Goal: Information Seeking & Learning: Learn about a topic

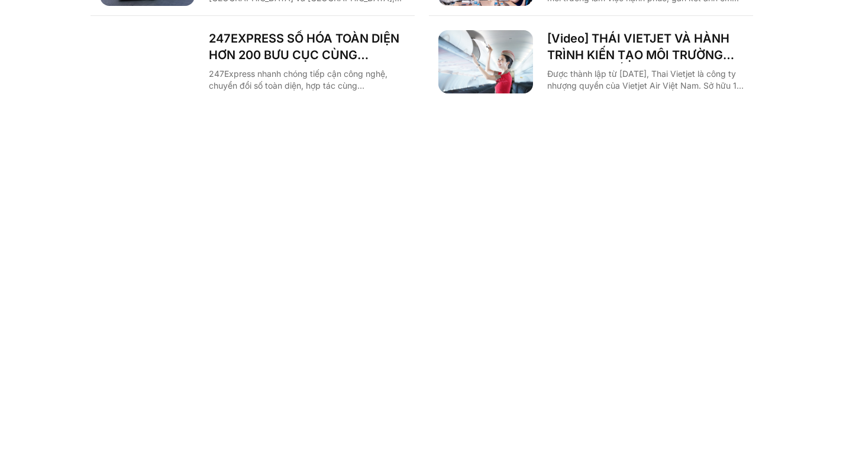
scroll to position [1519, 0]
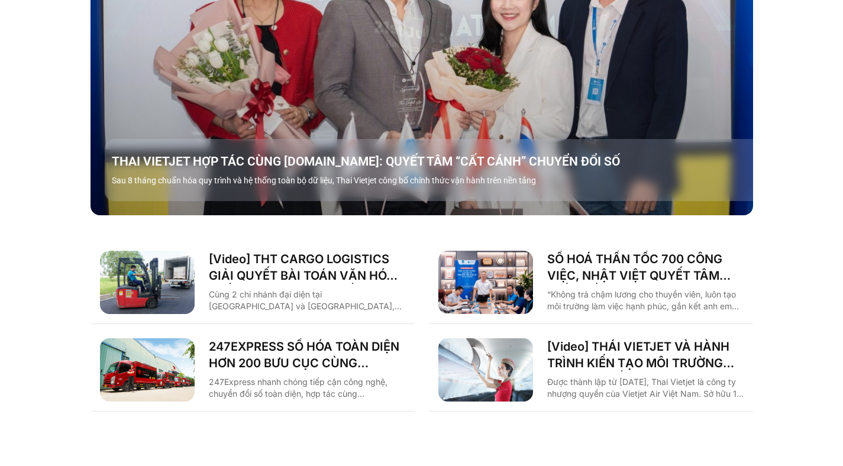
click at [476, 251] on img "Các tab. Mở mục bằng phím Enter hoặc Space, đóng bằng phím Esc và di chuyển bằn…" at bounding box center [485, 282] width 95 height 63
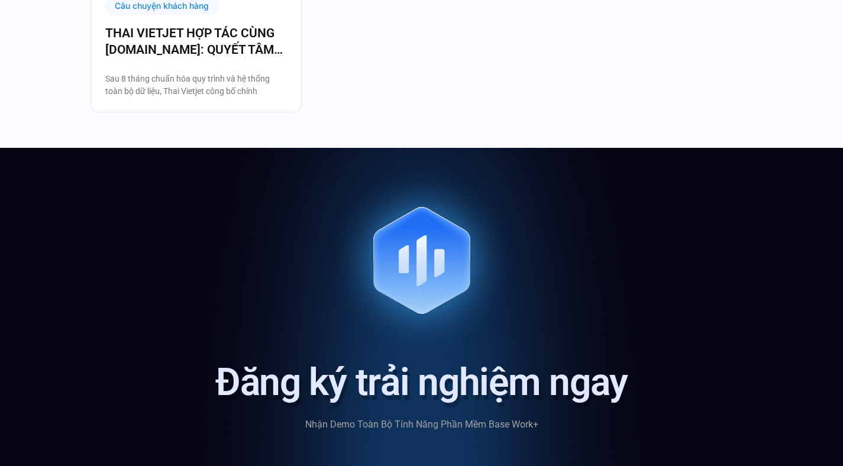
scroll to position [3539, 0]
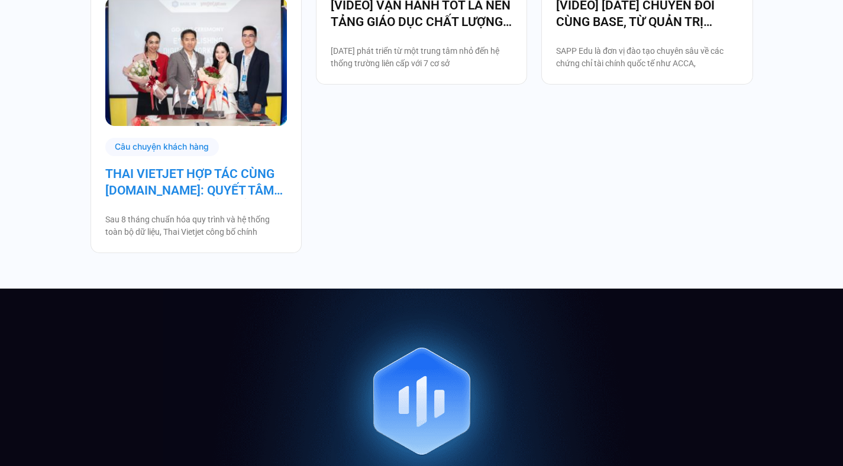
click at [168, 192] on link "THAI VIETJET HỢP TÁC CÙNG [DOMAIN_NAME]: QUYẾT TÂM “CẤT CÁNH” CHUYỂN ĐỔI SỐ" at bounding box center [196, 182] width 182 height 33
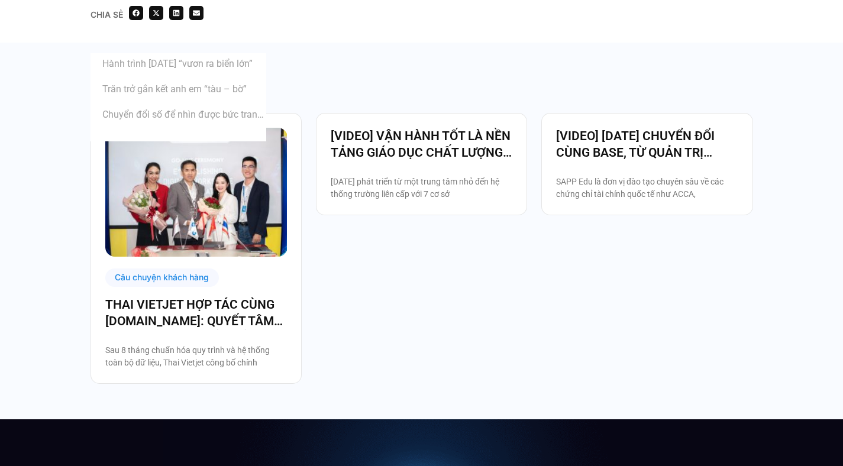
scroll to position [3227, 0]
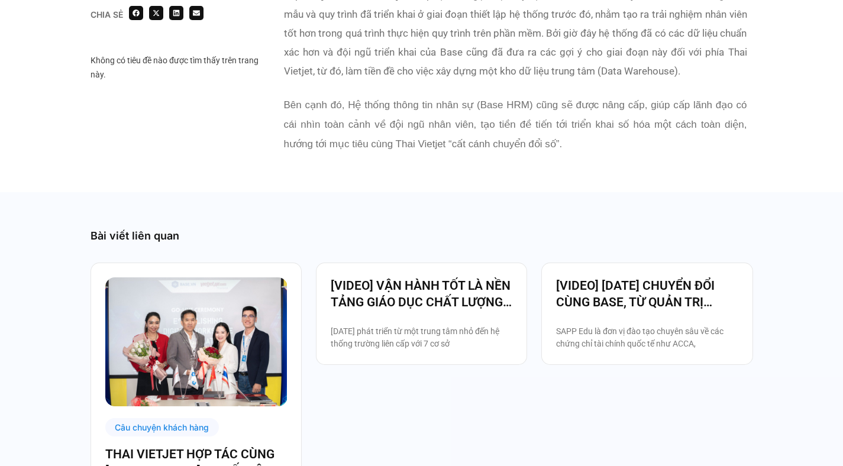
scroll to position [2415, 0]
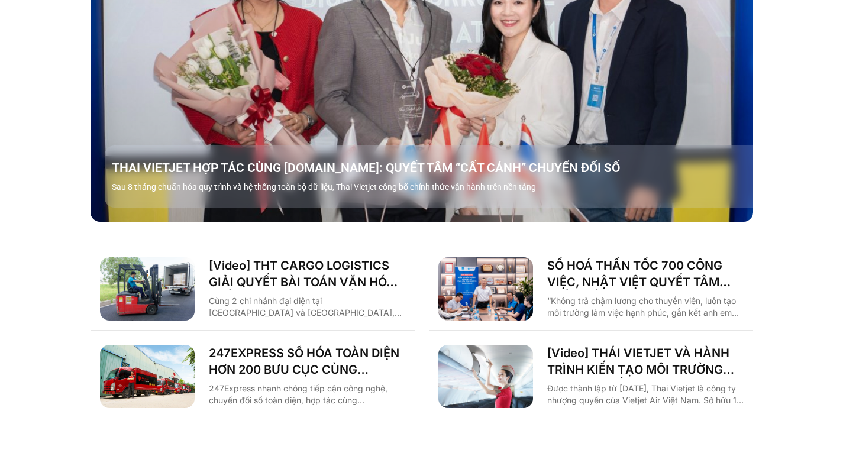
scroll to position [1519, 0]
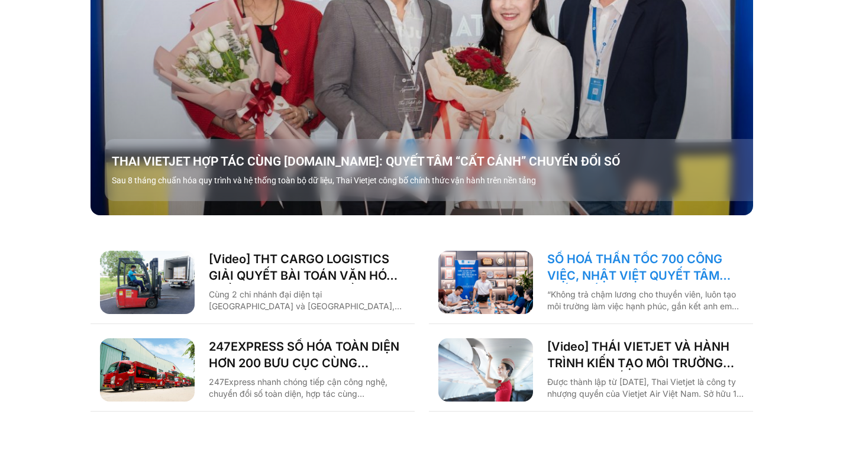
click at [577, 251] on link "SỐ HOÁ THẦN TỐC 700 CÔNG VIỆC, NHẬT VIỆT QUYẾT TÂM “GẮN KẾT TÀU – BỜ”" at bounding box center [645, 267] width 196 height 33
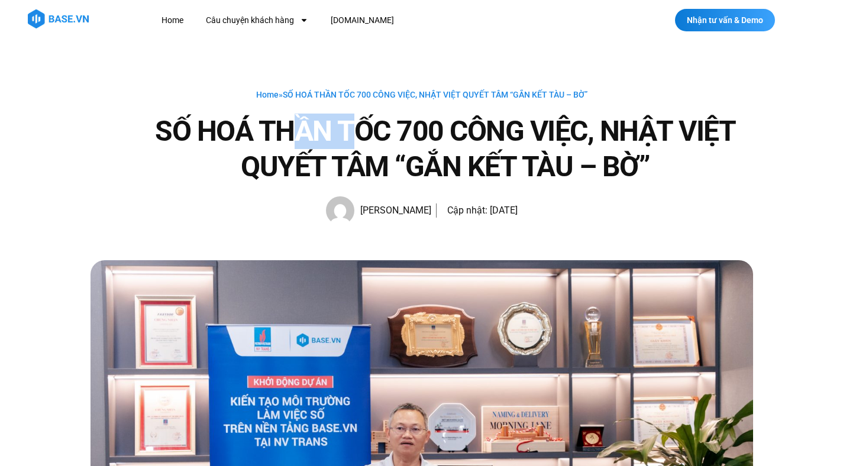
drag, startPoint x: 292, startPoint y: 126, endPoint x: 411, endPoint y: 151, distance: 121.6
click at [403, 150] on h1 "SỐ HOÁ THẦN TỐC 700 CÔNG VIỆC, NHẬT VIỆT QUYẾT TÂM “GẮN KẾT TÀU – BỜ”" at bounding box center [445, 149] width 615 height 71
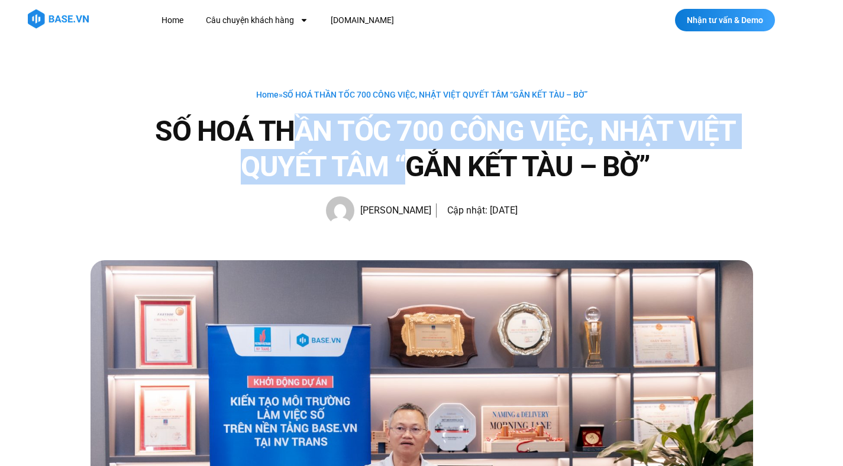
click at [411, 151] on h1 "SỐ HOÁ THẦN TỐC 700 CÔNG VIỆC, NHẬT VIỆT QUYẾT TÂM “GẮN KẾT TÀU – BỜ”" at bounding box center [445, 149] width 615 height 71
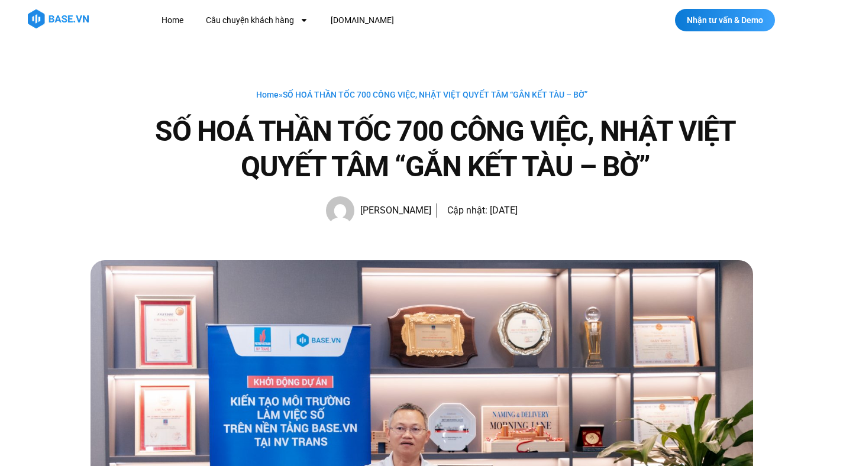
drag, startPoint x: 411, startPoint y: 151, endPoint x: 470, endPoint y: 151, distance: 59.1
click at [467, 151] on h1 "SỐ HOÁ THẦN TỐC 700 CÔNG VIỆC, NHẬT VIỆT QUYẾT TÂM “GẮN KẾT TÀU – BỜ”" at bounding box center [445, 149] width 615 height 71
click at [470, 151] on h1 "SỐ HOÁ THẦN TỐC 700 CÔNG VIỆC, NHẬT VIỆT QUYẾT TÂM “GẮN KẾT TÀU – BỜ”" at bounding box center [445, 149] width 615 height 71
drag, startPoint x: 470, startPoint y: 151, endPoint x: 538, endPoint y: 159, distance: 68.4
click at [533, 157] on h1 "SỐ HOÁ THẦN TỐC 700 CÔNG VIỆC, NHẬT VIỆT QUYẾT TÂM “GẮN KẾT TÀU – BỜ”" at bounding box center [445, 149] width 615 height 71
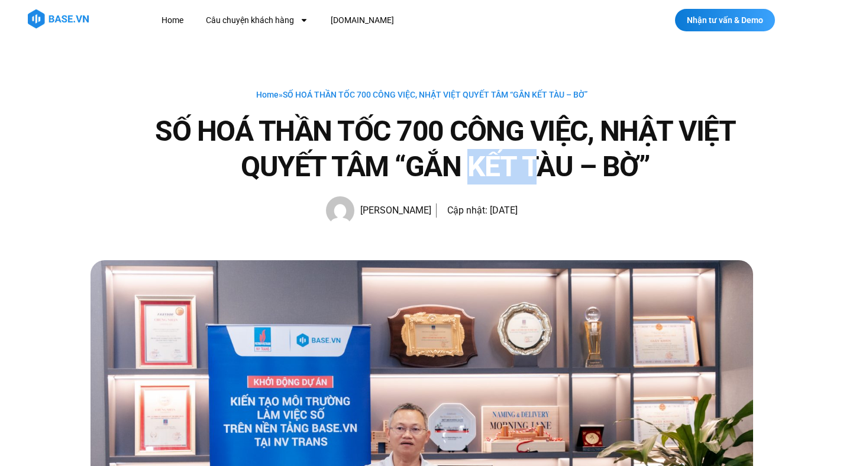
click at [538, 159] on h1 "SỐ HOÁ THẦN TỐC 700 CÔNG VIỆC, NHẬT VIỆT QUYẾT TÂM “GẮN KẾT TÀU – BỜ”" at bounding box center [445, 149] width 615 height 71
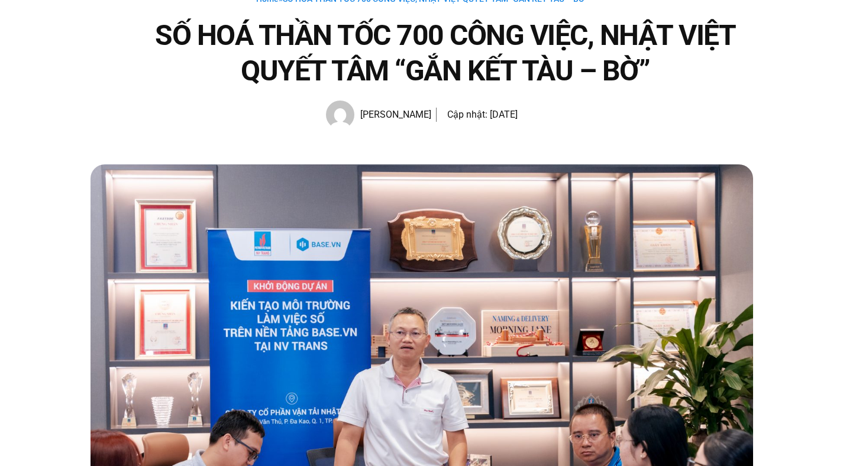
scroll to position [330, 0]
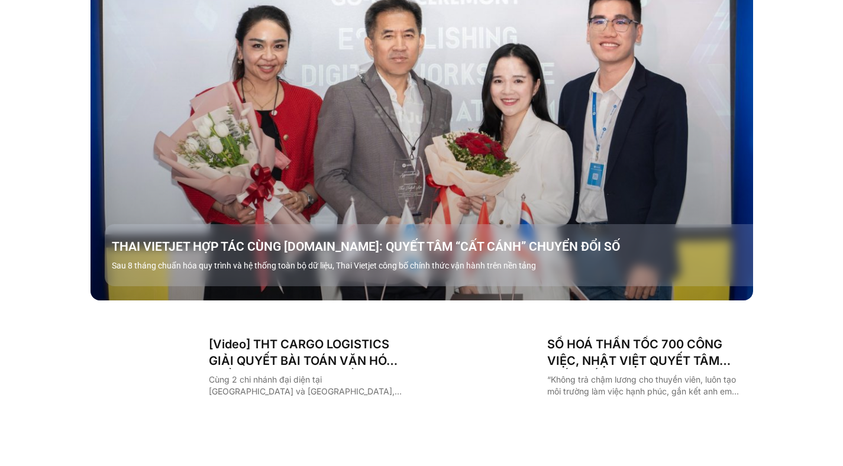
scroll to position [1519, 0]
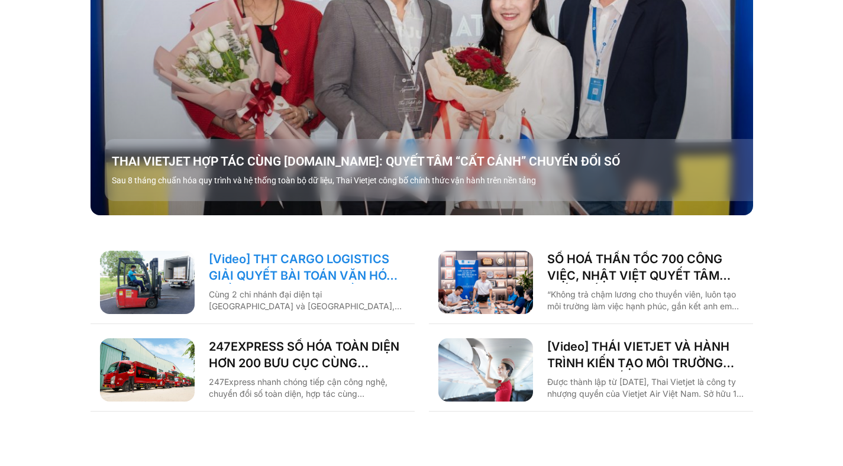
click at [351, 251] on link "[Video] THT CARGO LOGISTICS GIẢI QUYẾT BÀI TOÁN VĂN HÓA NHẰM TĂNG TRƯỞNG BỀN VỮ…" at bounding box center [307, 267] width 196 height 33
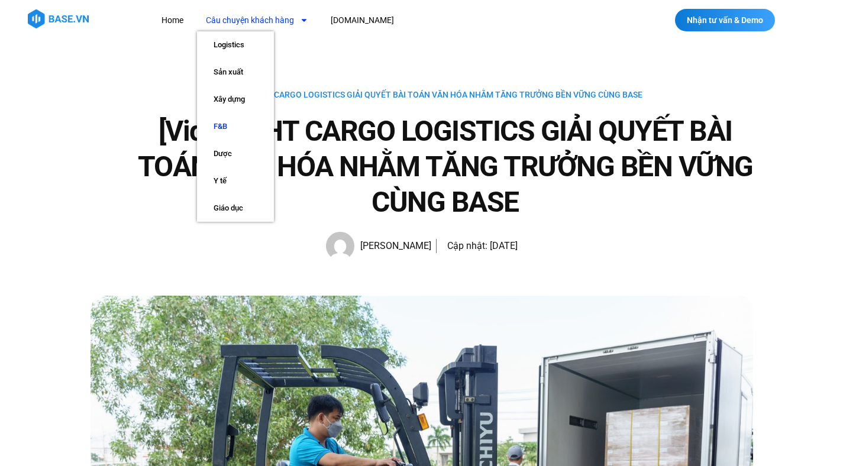
click at [232, 119] on link "F&B" at bounding box center [235, 126] width 77 height 27
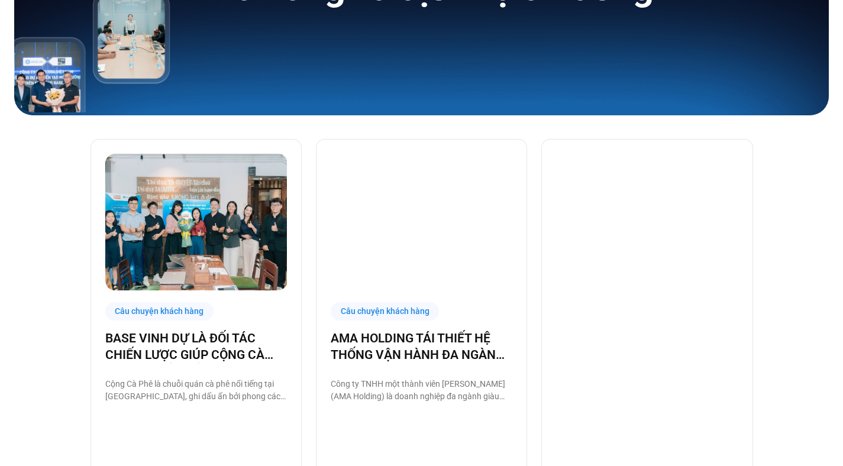
scroll to position [212, 0]
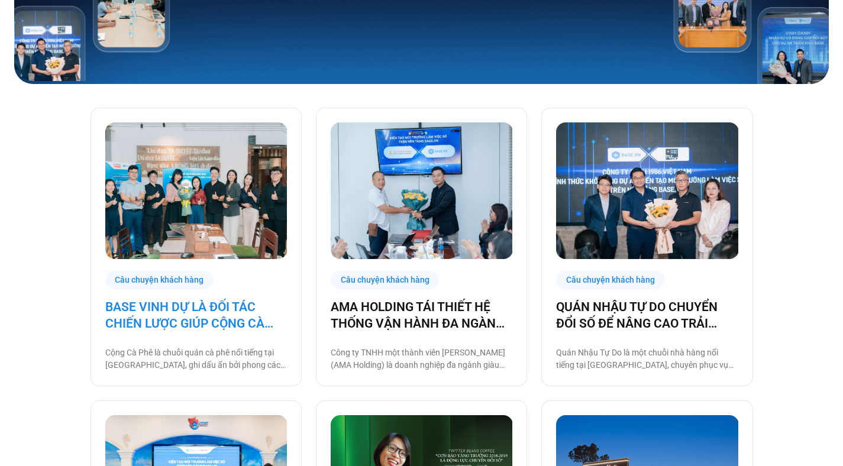
click at [162, 316] on link "BASE VINH DỰ LÀ ĐỐI TÁC CHIẾN LƯỢC GIÚP CỘNG CÀ PHÊ CHUYỂN ĐỔI SỐ VẬN HÀNH!" at bounding box center [196, 315] width 182 height 33
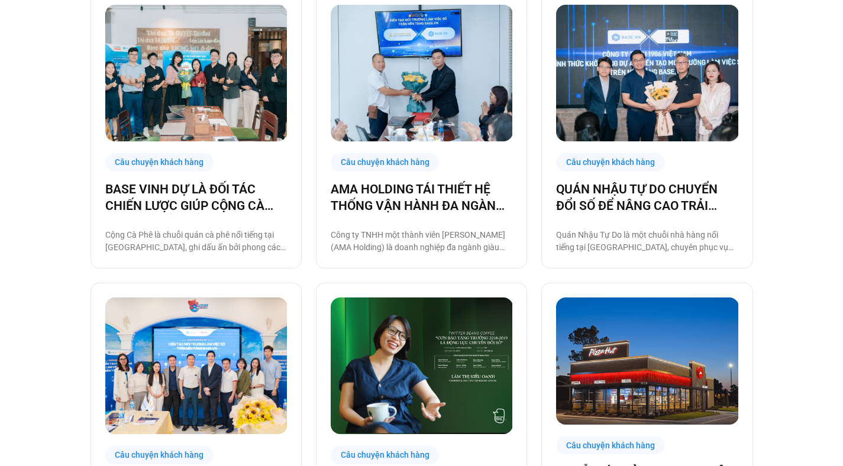
scroll to position [443, 0]
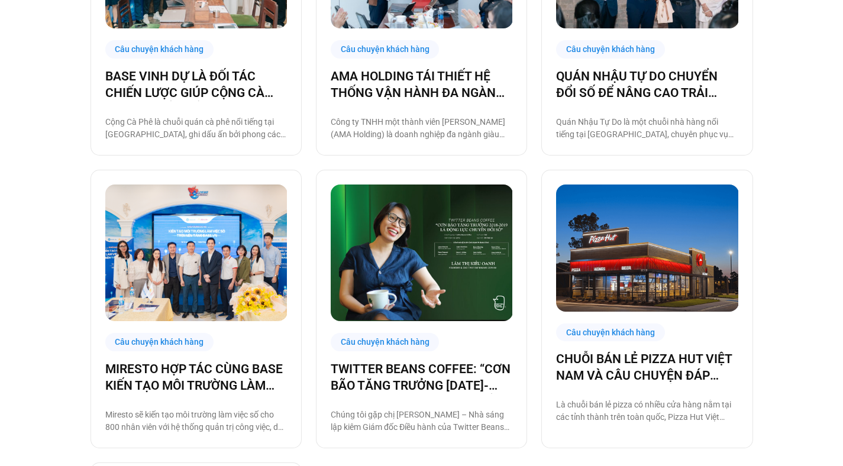
click at [27, 240] on div "Câu chuyện khách hàng BASE VINH DỰ LÀ ĐỐI TÁC CHIẾN LƯỢC GIÚP CỘNG CÀ PHÊ CHUYỂ…" at bounding box center [421, 308] width 843 height 911
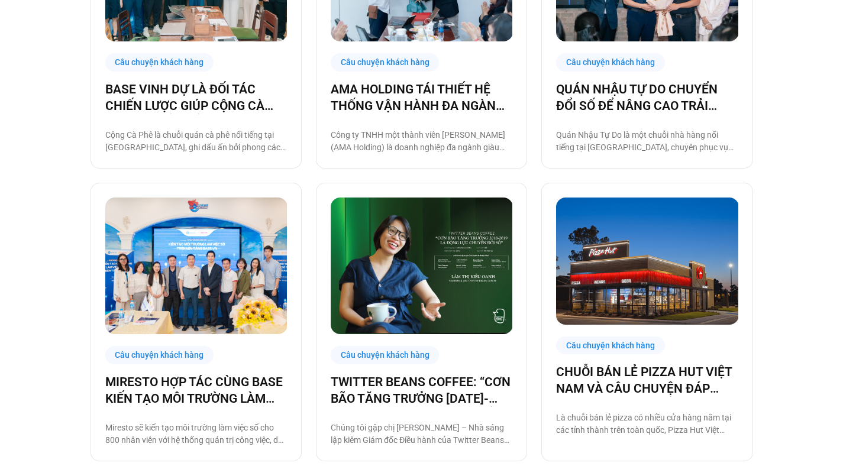
scroll to position [0, 0]
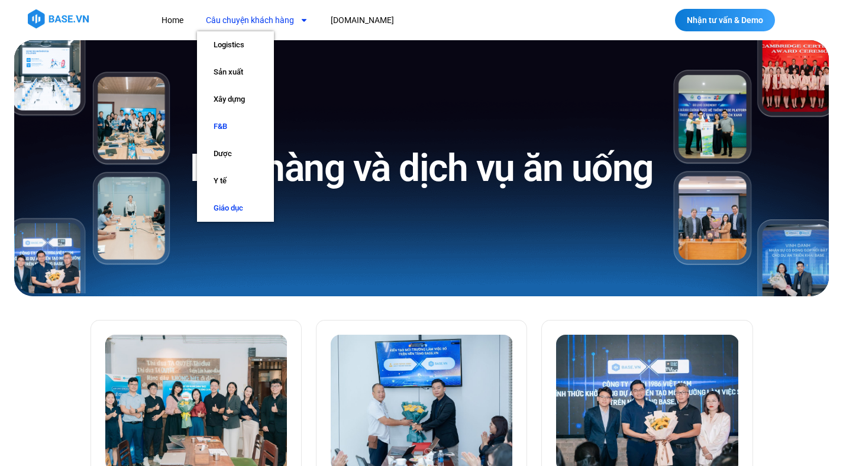
click at [236, 201] on link "Giáo dục" at bounding box center [235, 208] width 77 height 27
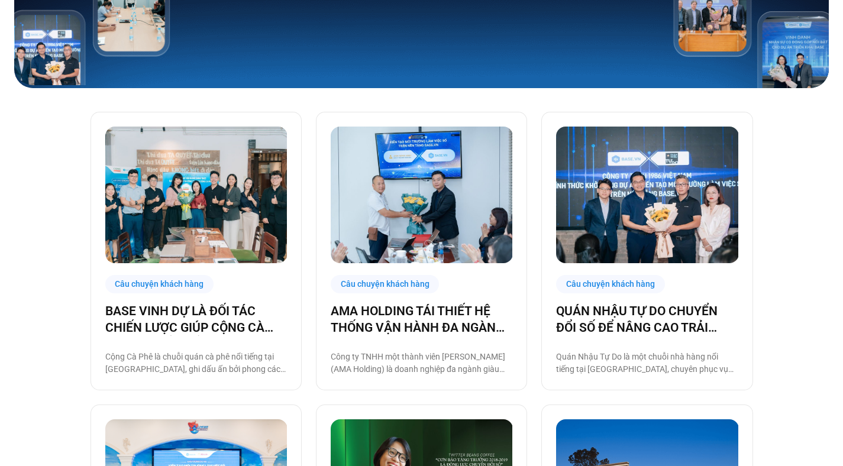
scroll to position [498, 0]
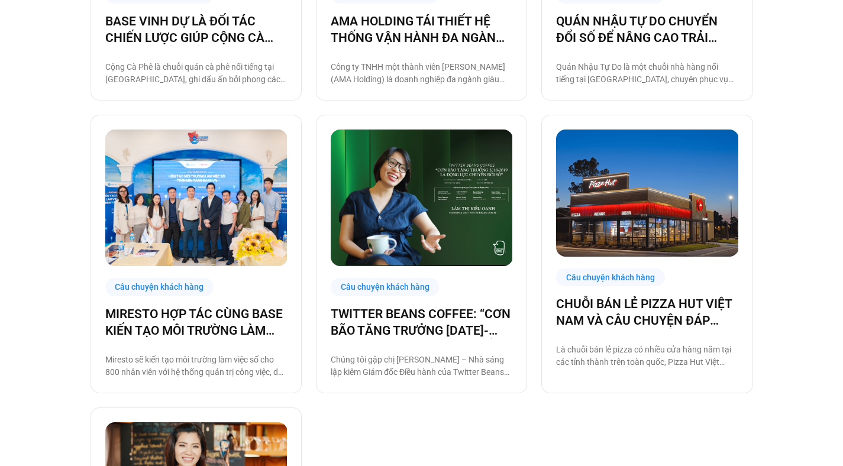
click at [189, 303] on div "Câu chuyện khách hàng MIRESTO HỢP TÁC CÙNG BASE KIẾN TẠO MÔI TRƯỜNG LÀM VIỆC SỐ…" at bounding box center [195, 254] width 211 height 279
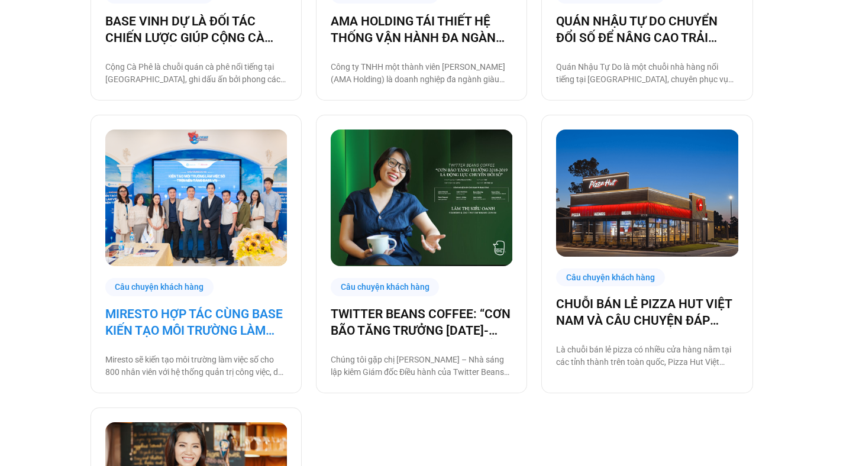
click at [188, 307] on link "MIRESTO HỢP TÁC CÙNG BASE KIẾN TẠO MÔI TRƯỜNG LÀM VIỆC SỐ" at bounding box center [196, 322] width 182 height 33
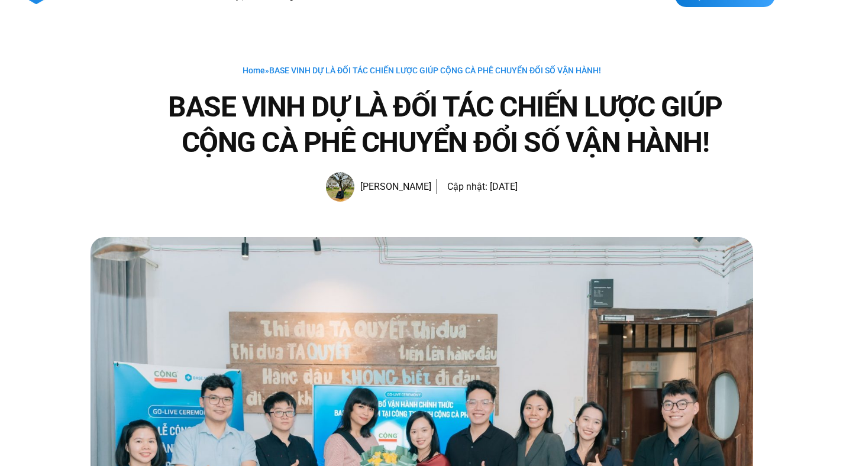
scroll to position [196, 0]
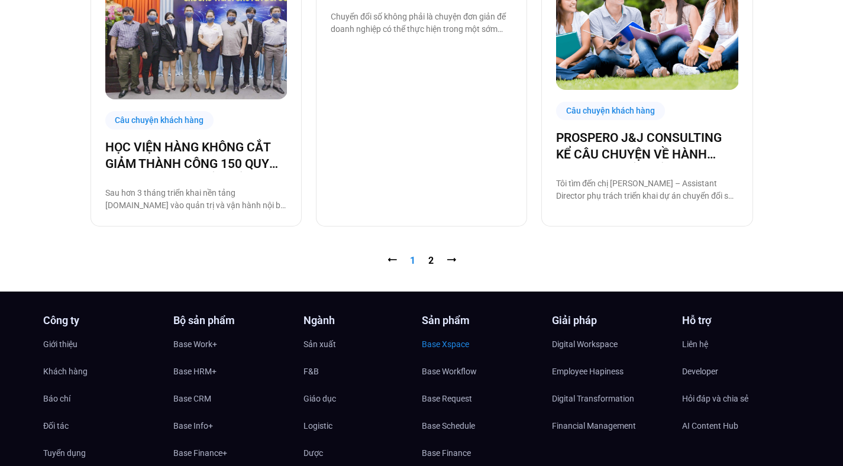
scroll to position [1245, 0]
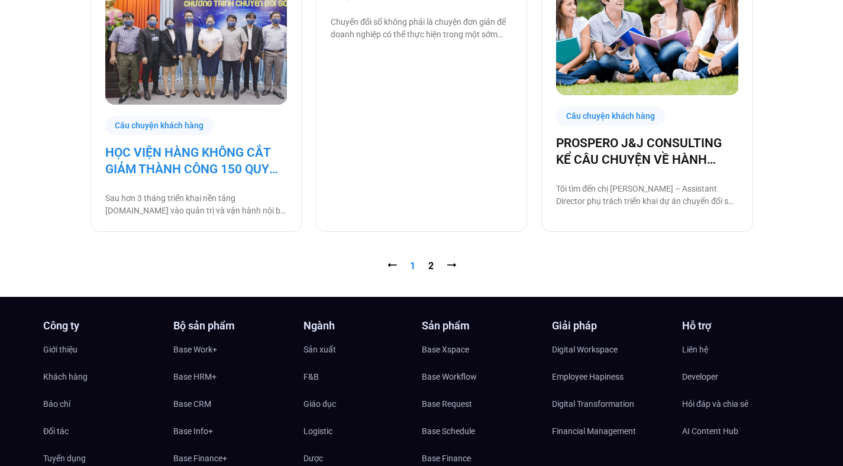
click at [224, 157] on link "HỌC VIỆN HÀNG KHÔNG CẮT GIẢM THÀNH CÔNG 150 QUY TRÌNH NHỜ CHUYỂN ĐỔI SỐ" at bounding box center [196, 160] width 182 height 33
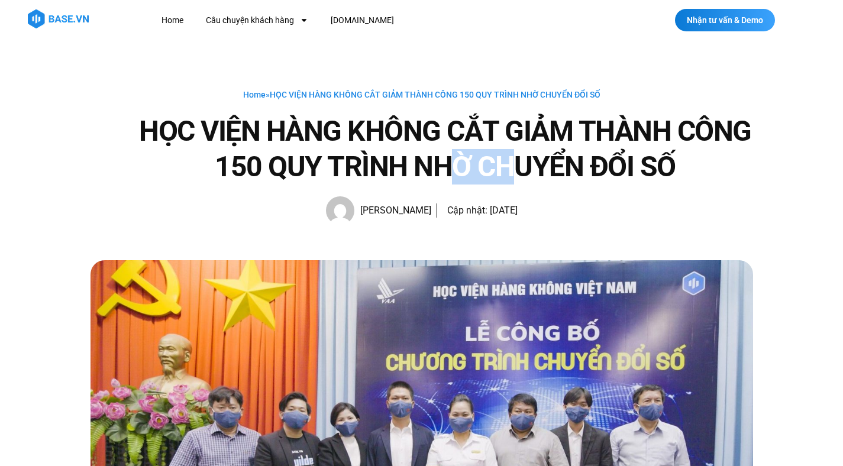
drag, startPoint x: 442, startPoint y: 155, endPoint x: 526, endPoint y: 167, distance: 84.8
click at [526, 167] on h1 "HỌC VIỆN HÀNG KHÔNG CẮT GIẢM THÀNH CÔNG 150 QUY TRÌNH NHỜ CHUYỂN ĐỔI SỐ" at bounding box center [445, 149] width 615 height 71
drag, startPoint x: 521, startPoint y: 166, endPoint x: 562, endPoint y: 165, distance: 41.4
click at [560, 166] on h1 "HỌC VIỆN HÀNG KHÔNG CẮT GIẢM THÀNH CÔNG 150 QUY TRÌNH NHỜ CHUYỂN ĐỔI SỐ" at bounding box center [445, 149] width 615 height 71
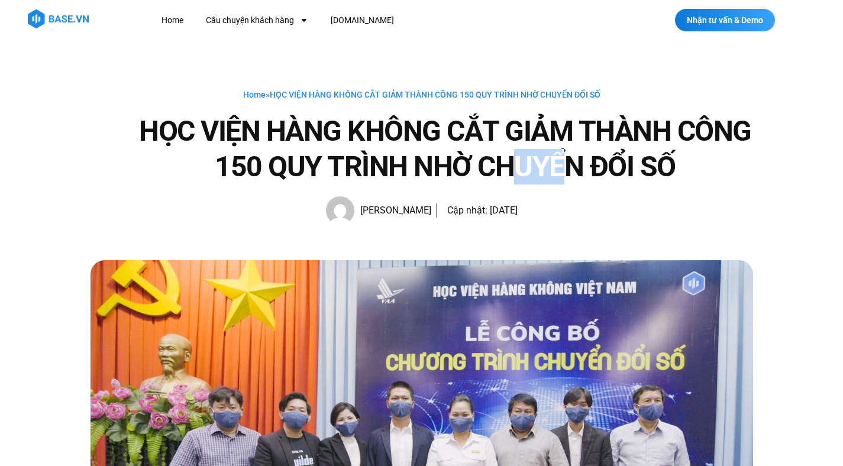
click at [562, 165] on h1 "HỌC VIỆN HÀNG KHÔNG CẮT GIẢM THÀNH CÔNG 150 QUY TRÌNH NHỜ CHUYỂN ĐỔI SỐ" at bounding box center [445, 149] width 615 height 71
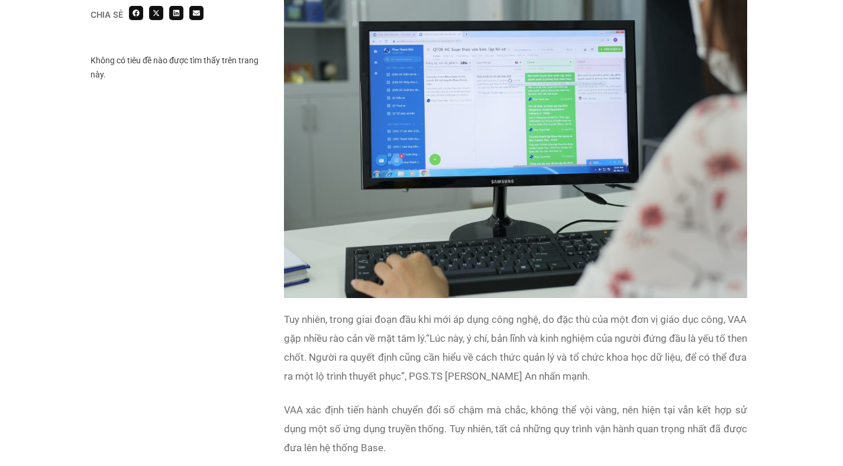
scroll to position [1286, 0]
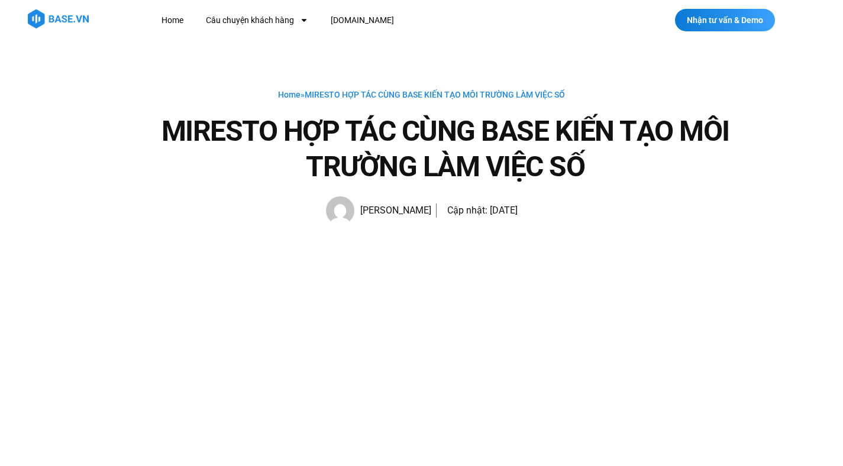
click at [558, 153] on h1 "MIRESTO HỢP TÁC CÙNG BASE KIẾN TẠO MÔI TRƯỜNG LÀM VIỆC SỐ" at bounding box center [445, 149] width 615 height 71
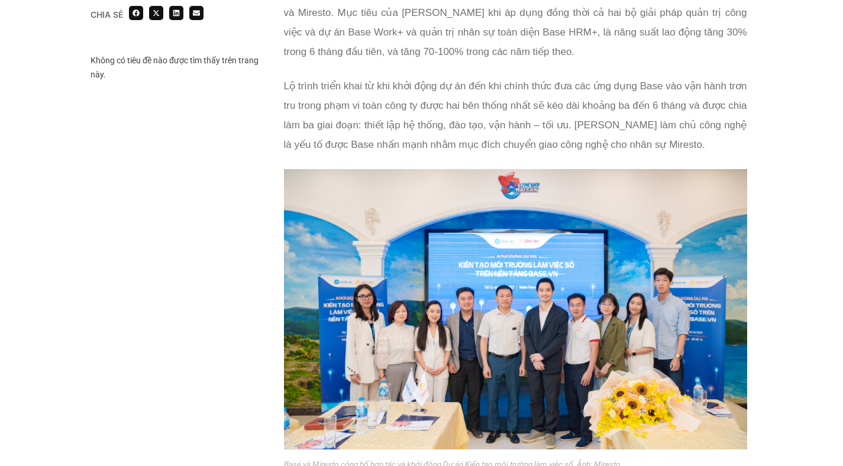
scroll to position [815, 0]
